Goal: Information Seeking & Learning: Learn about a topic

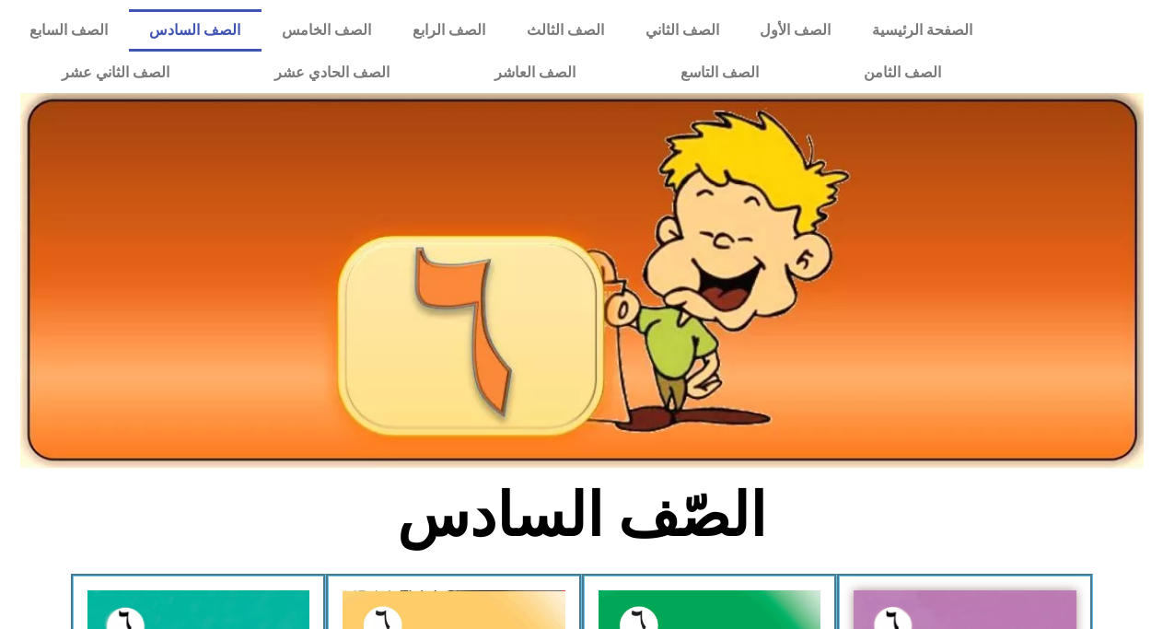
scroll to position [1013, 0]
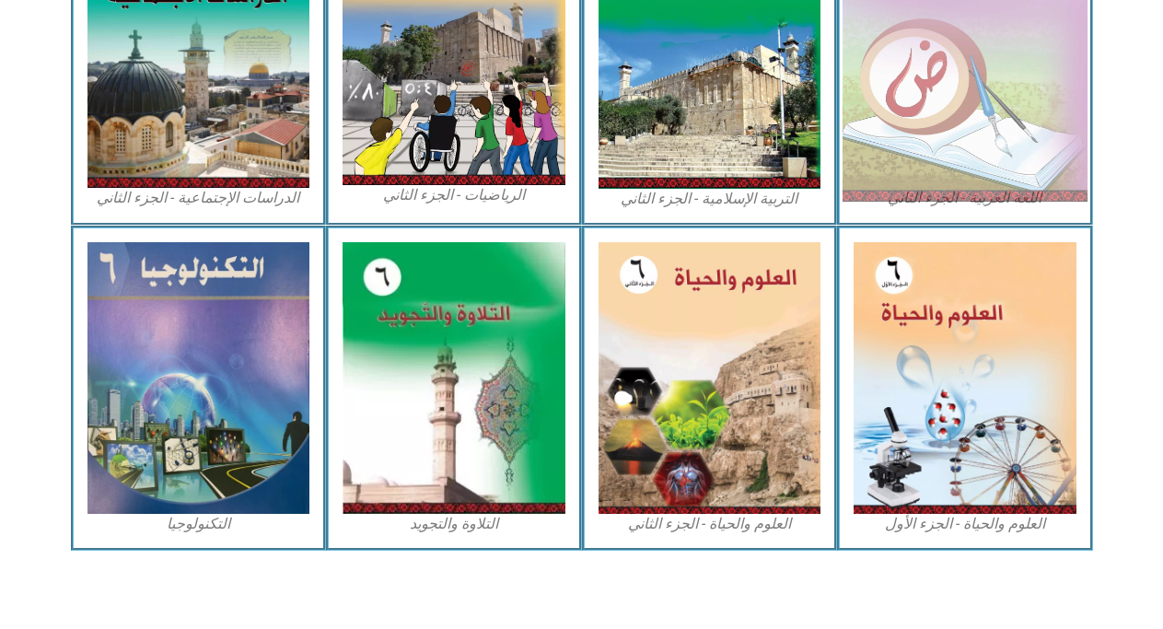
click at [974, 72] on img at bounding box center [964, 49] width 245 height 306
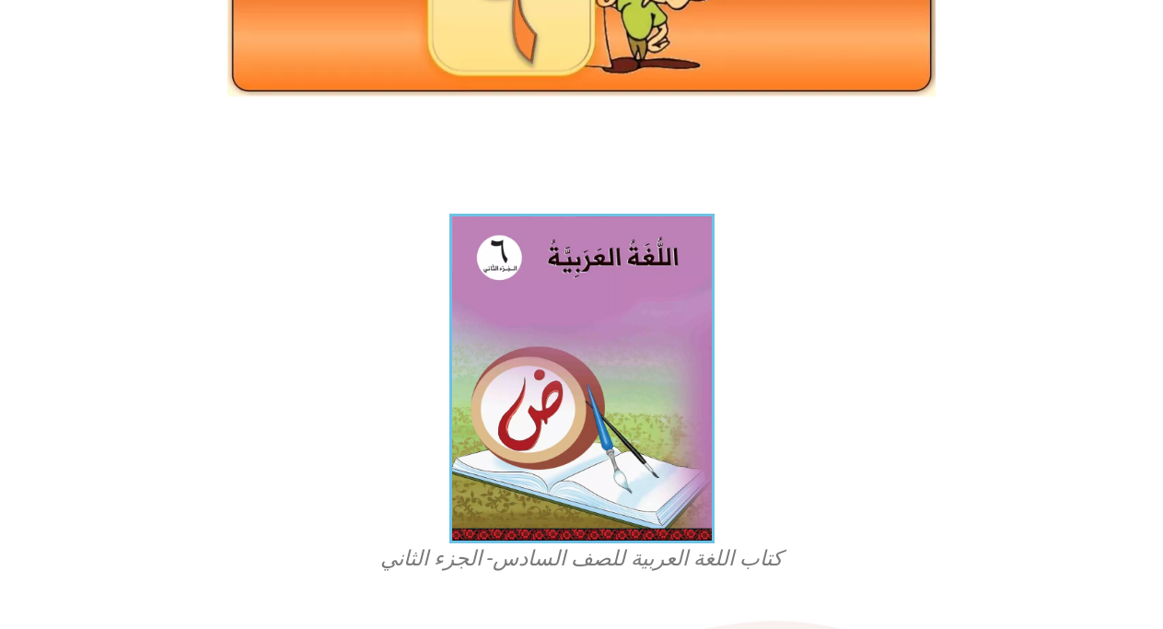
scroll to position [295, 0]
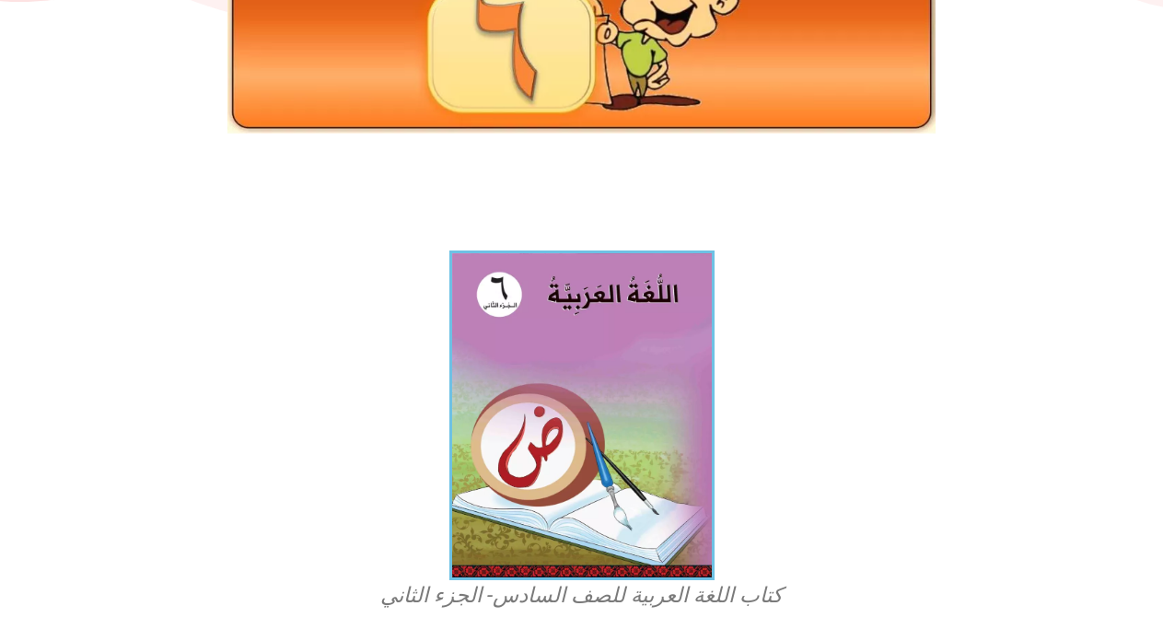
click at [411, 122] on img at bounding box center [581, 16] width 709 height 238
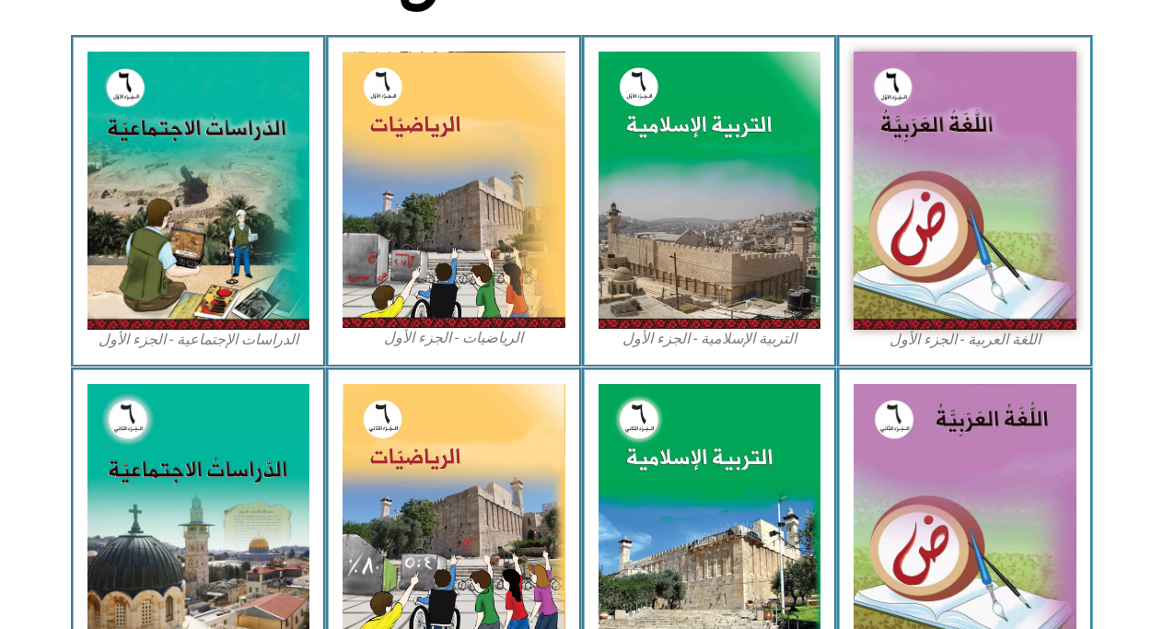
scroll to position [497, 0]
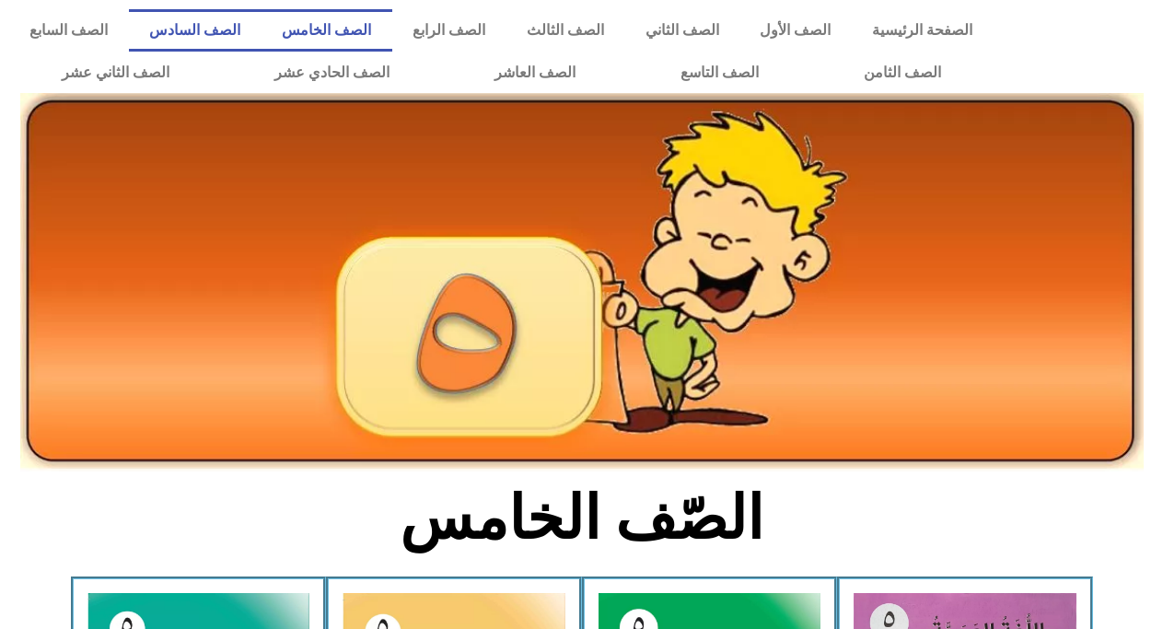
click at [261, 28] on link "الصف السادس" at bounding box center [195, 30] width 133 height 42
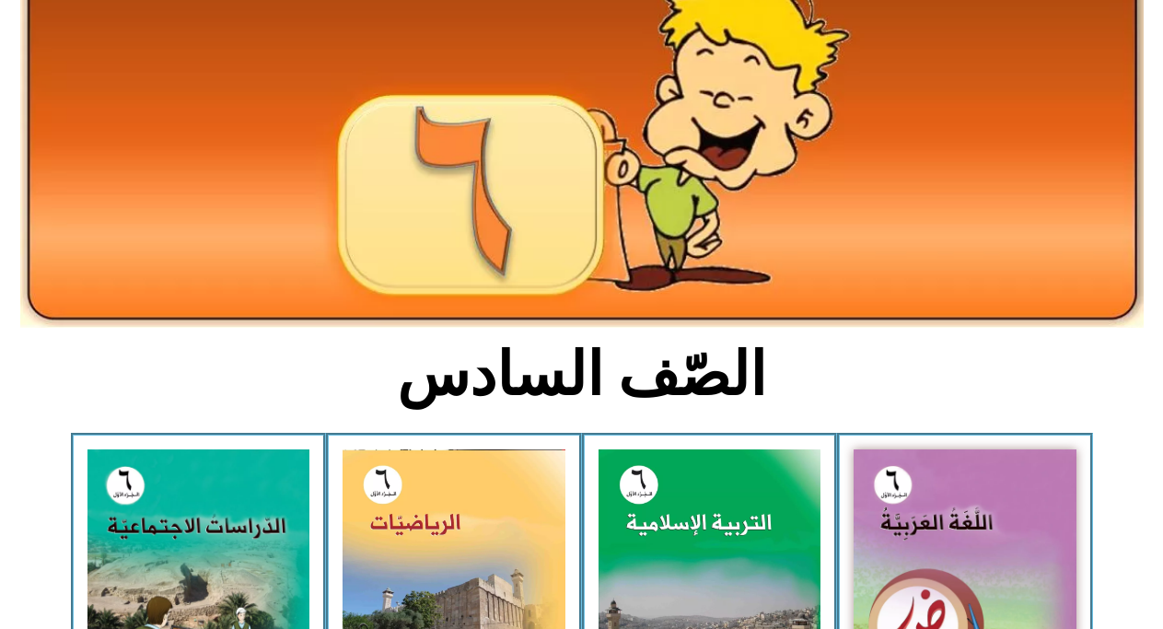
scroll to position [147, 0]
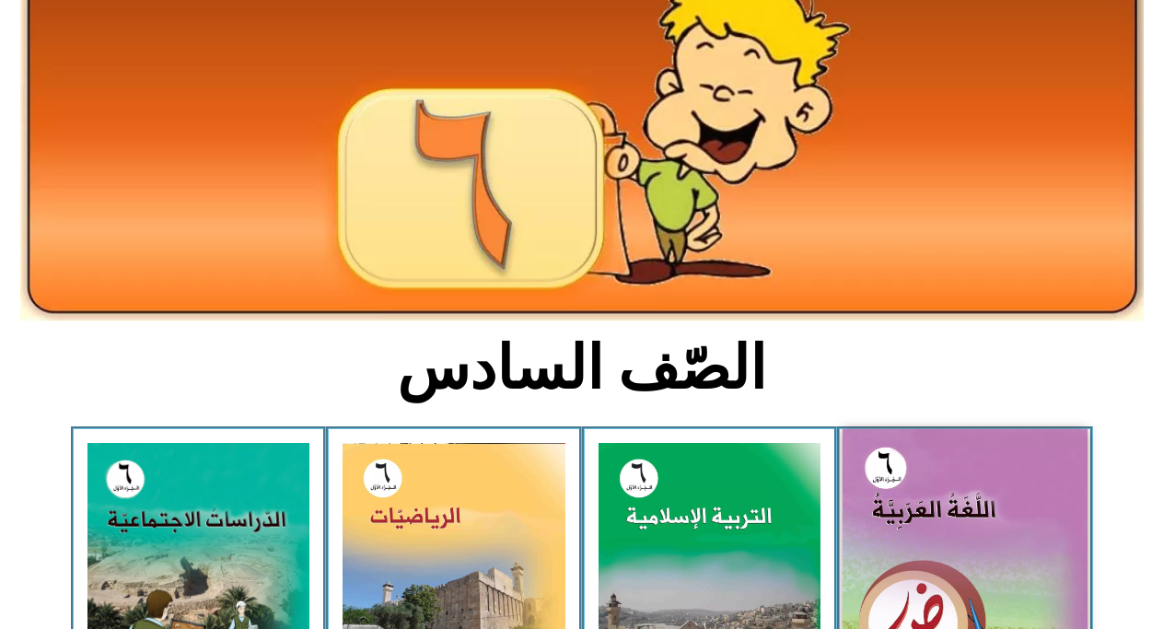
click at [977, 566] on img at bounding box center [964, 582] width 245 height 306
click at [992, 528] on img at bounding box center [964, 582] width 245 height 306
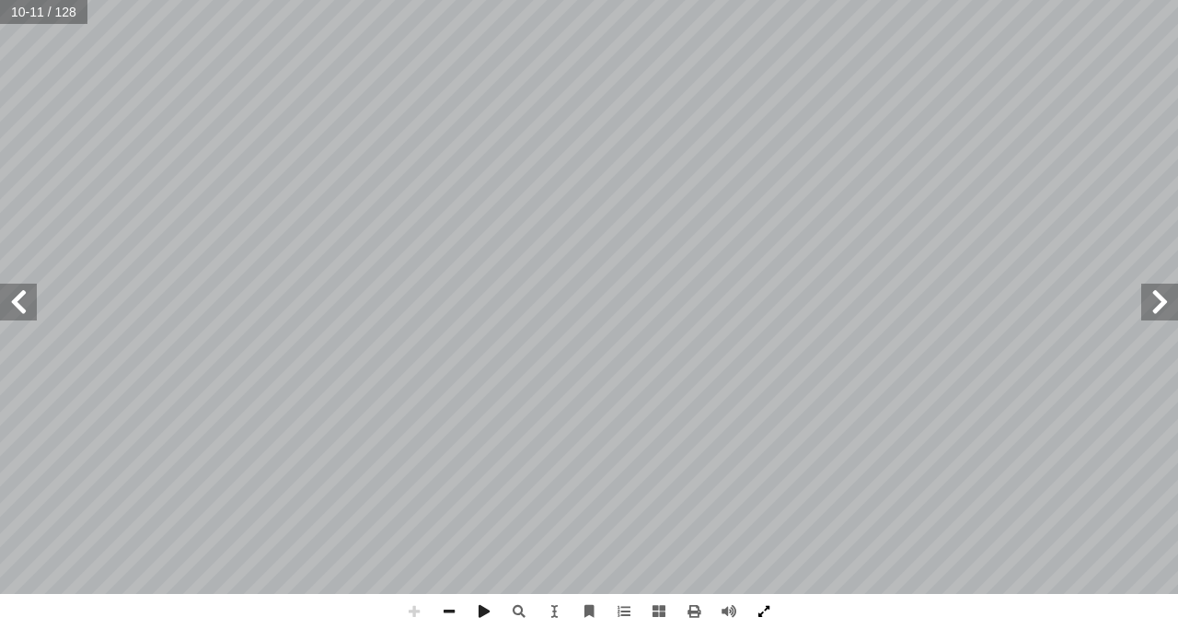
click at [767, 614] on span at bounding box center [764, 611] width 35 height 35
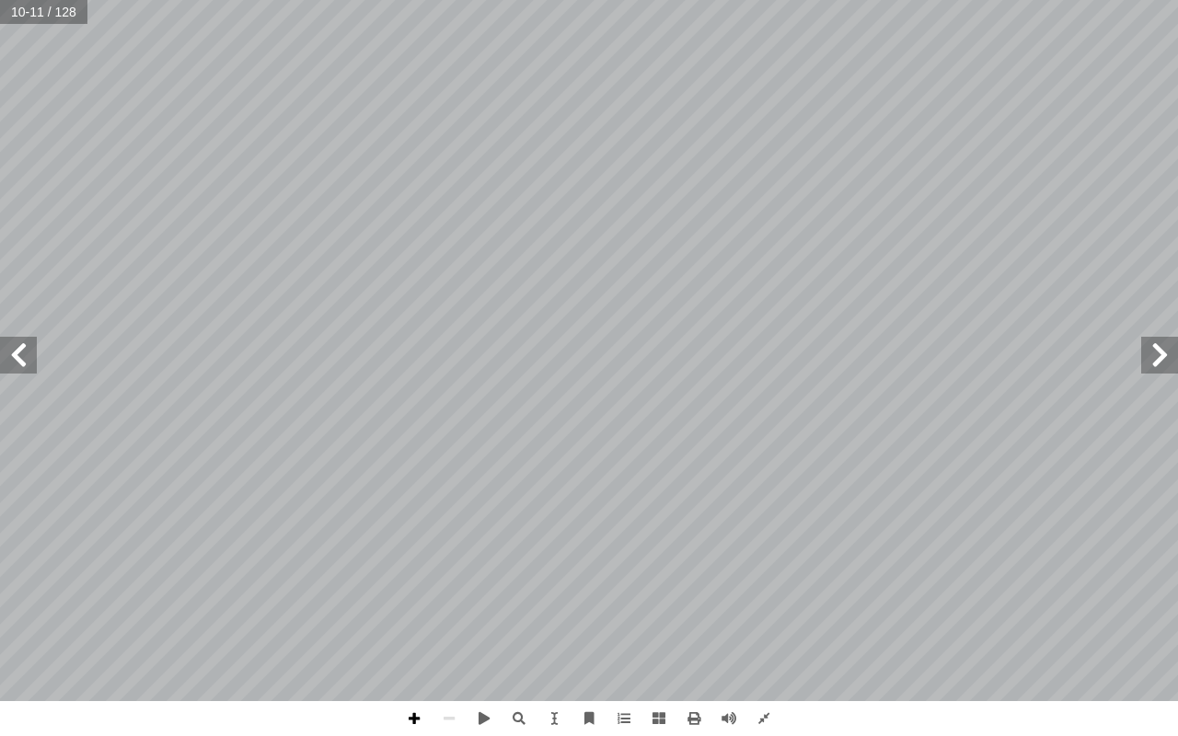
click at [415, 628] on span at bounding box center [414, 718] width 35 height 35
click at [413, 628] on span at bounding box center [414, 718] width 35 height 35
click at [412, 628] on span at bounding box center [414, 718] width 35 height 35
click at [21, 357] on span at bounding box center [18, 355] width 37 height 37
click at [20, 362] on span at bounding box center [18, 355] width 37 height 37
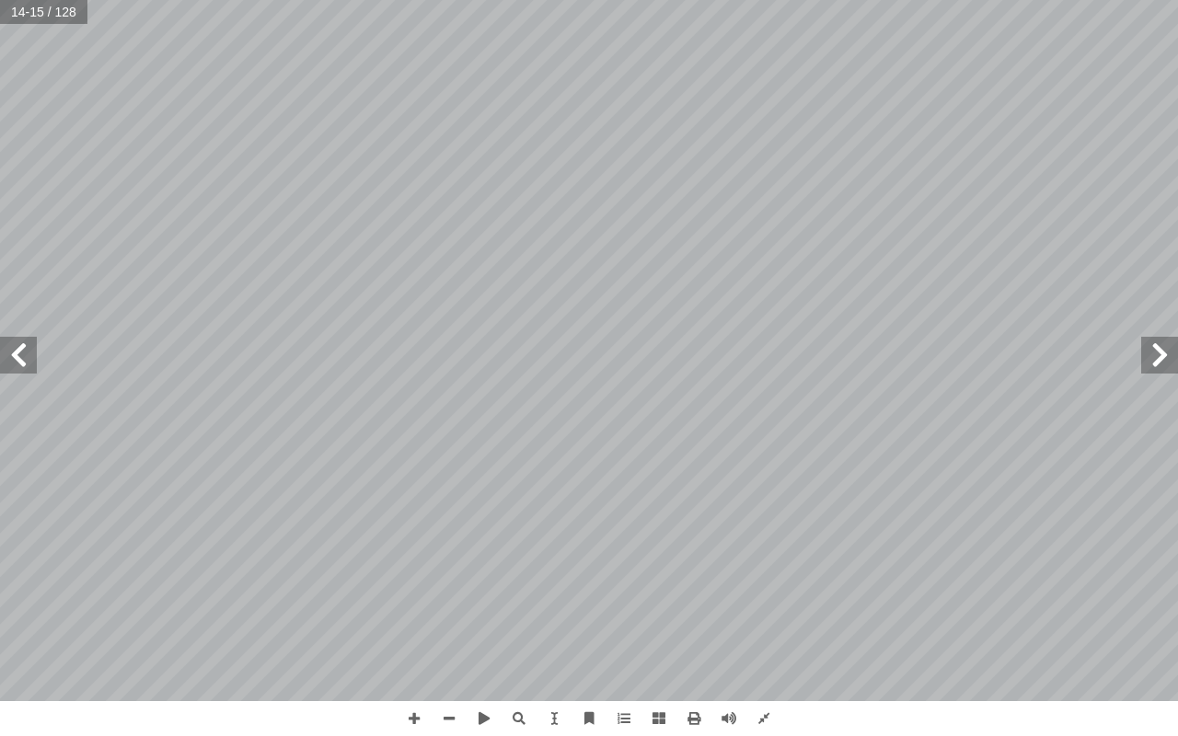
click at [1164, 365] on span at bounding box center [1159, 355] width 37 height 37
